Goal: Navigation & Orientation: Find specific page/section

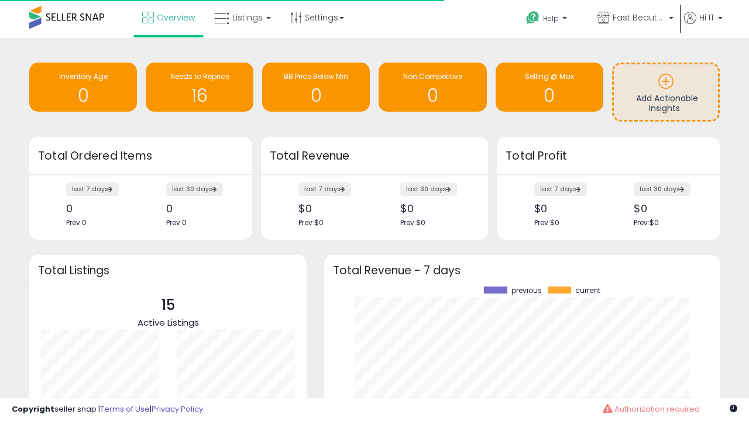
scroll to position [163, 372]
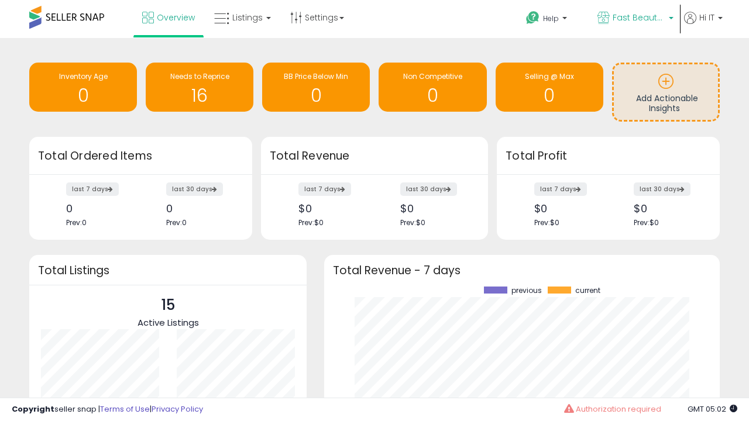
click at [634, 19] on span "Fast Beauty ([GEOGRAPHIC_DATA])" at bounding box center [639, 18] width 53 height 12
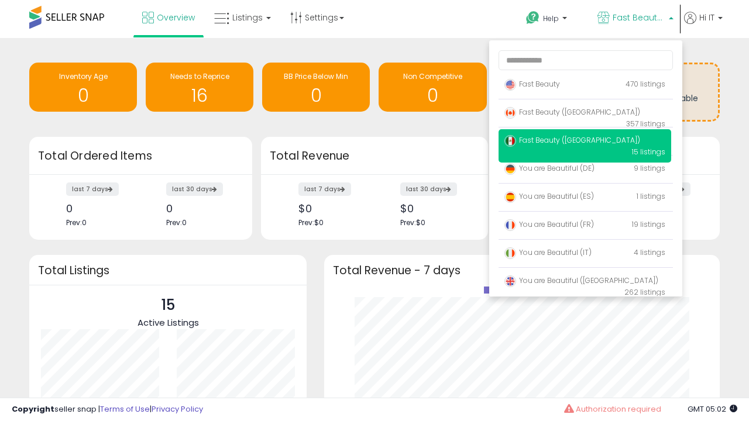
click at [584, 86] on p "Fast Beauty 470 listings" at bounding box center [584, 84] width 173 height 23
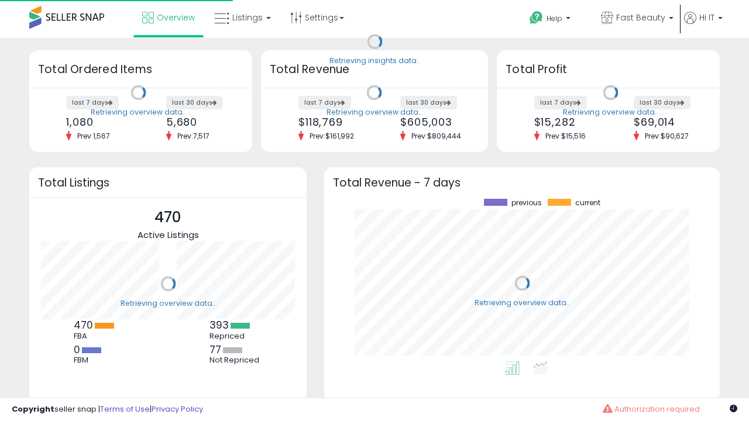
scroll to position [163, 372]
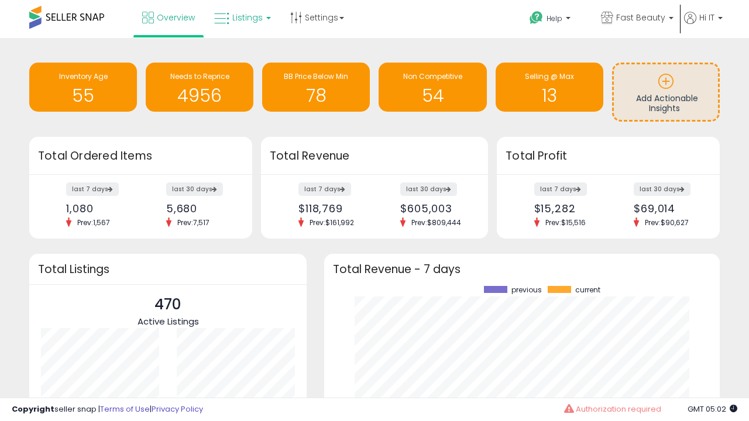
click at [241, 18] on span "Listings" at bounding box center [247, 18] width 30 height 12
